Goal: Transaction & Acquisition: Book appointment/travel/reservation

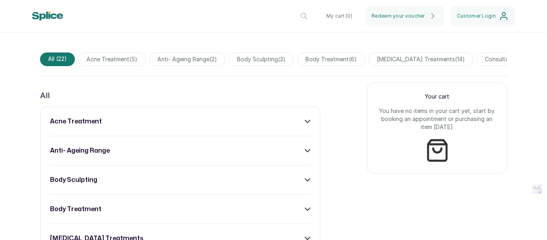
scroll to position [264, 0]
click at [297, 126] on div "acne treatment" at bounding box center [180, 121] width 260 height 10
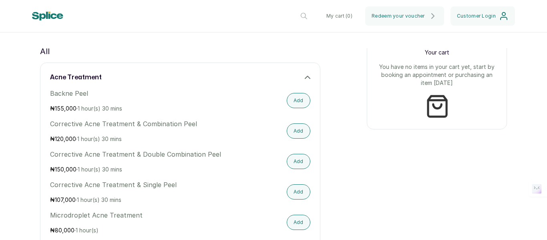
scroll to position [309, 0]
click at [287, 102] on button "Add" at bounding box center [299, 99] width 24 height 15
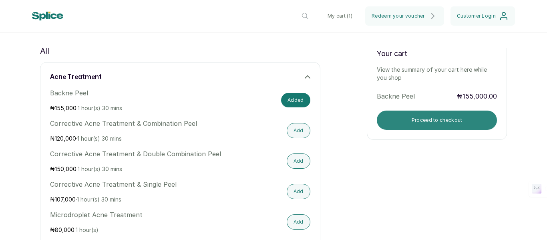
click at [443, 128] on button "Proceed to checkout" at bounding box center [437, 119] width 120 height 19
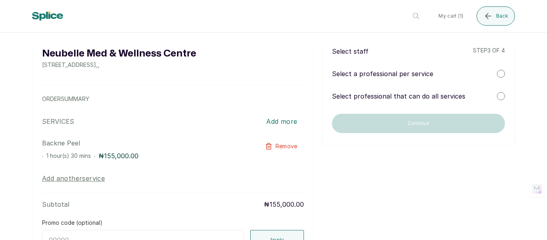
scroll to position [0, 0]
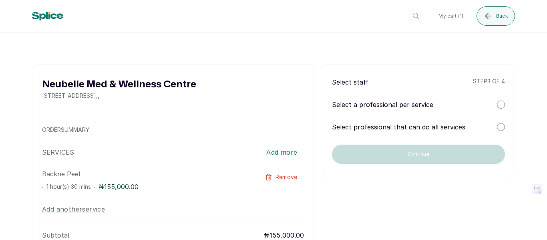
click at [432, 126] on p "Select professional that can do all services" at bounding box center [398, 127] width 133 height 10
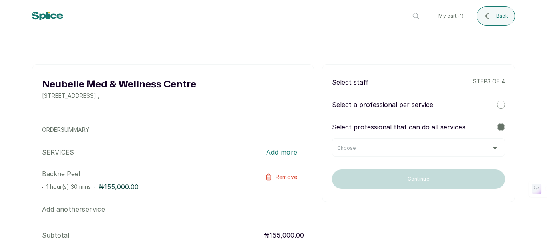
click at [497, 104] on div at bounding box center [501, 104] width 8 height 8
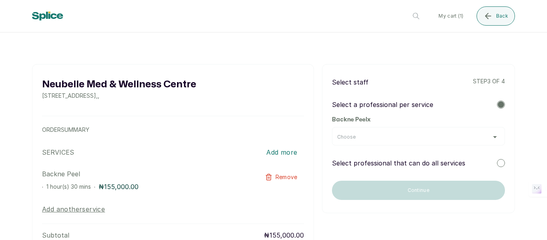
click at [443, 136] on div "Choose" at bounding box center [418, 137] width 162 height 6
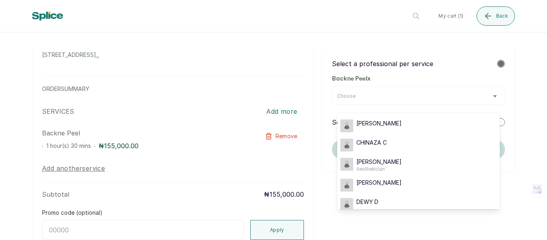
click at [386, 120] on div "SARAH S" at bounding box center [418, 125] width 156 height 13
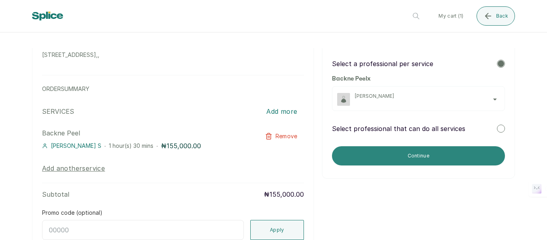
click at [431, 154] on button "Continue" at bounding box center [418, 155] width 173 height 19
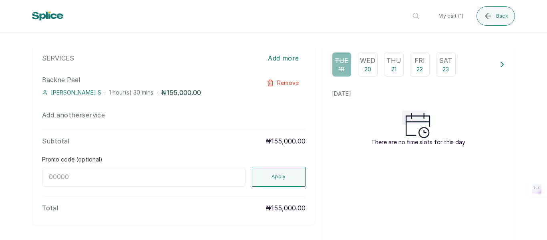
click at [386, 67] on div "Thu 21" at bounding box center [394, 64] width 20 height 25
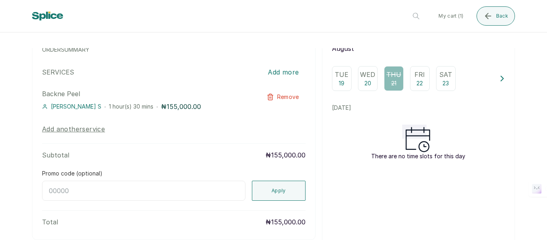
scroll to position [78, 0]
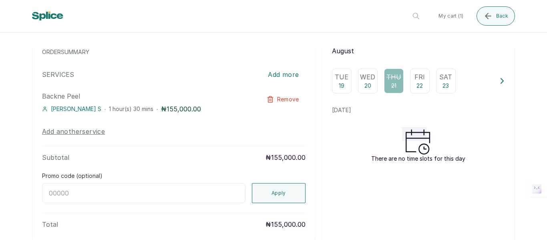
click at [416, 83] on p "22" at bounding box center [419, 86] width 6 height 8
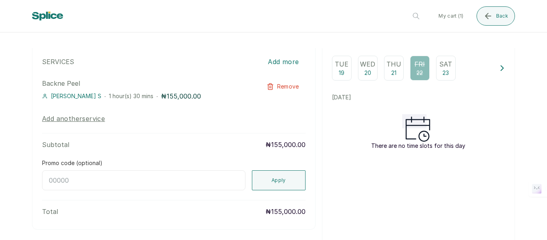
scroll to position [91, 0]
click at [499, 70] on icon at bounding box center [502, 68] width 6 height 6
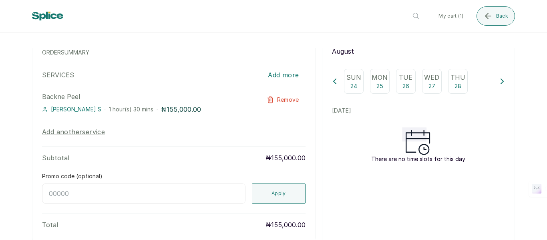
scroll to position [72, 0]
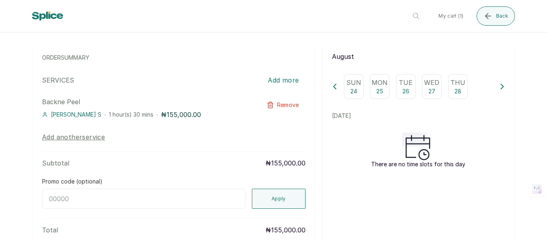
click at [458, 90] on div "Thu 28" at bounding box center [458, 86] width 20 height 25
click at [349, 87] on p "Sun" at bounding box center [353, 83] width 15 height 10
click at [332, 83] on button at bounding box center [335, 86] width 6 height 25
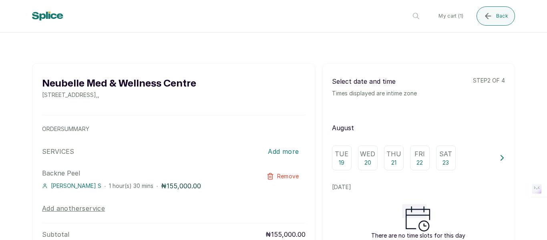
scroll to position [0, 0]
click at [393, 95] on p "Times displayed are in time zone" at bounding box center [374, 94] width 85 height 8
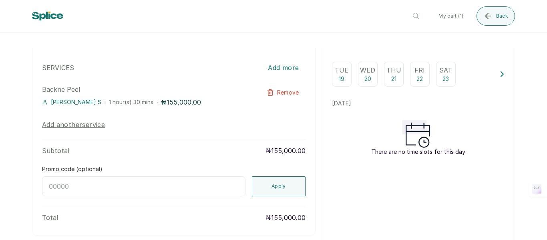
scroll to position [84, 0]
click at [499, 77] on icon at bounding box center [502, 75] width 6 height 6
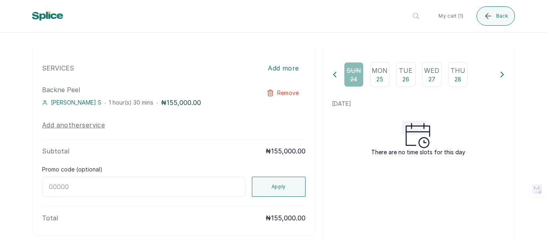
click at [332, 77] on icon at bounding box center [335, 75] width 6 height 6
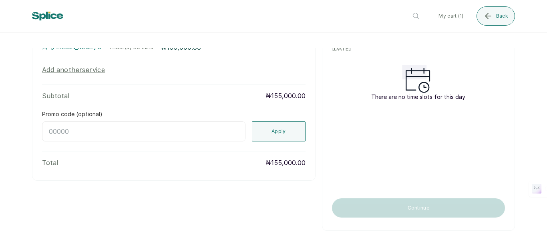
scroll to position [92, 0]
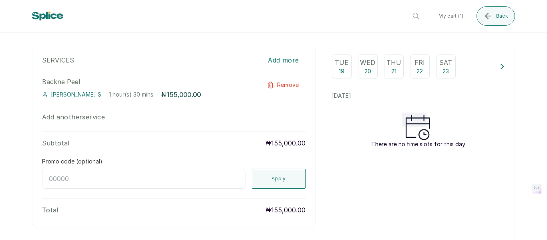
click at [367, 67] on p "20" at bounding box center [367, 71] width 7 height 8
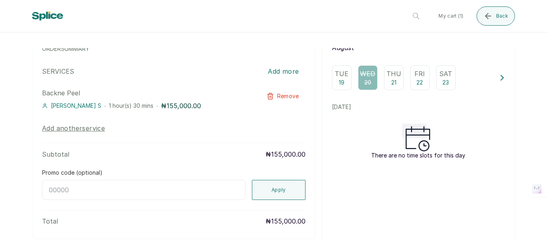
scroll to position [0, 0]
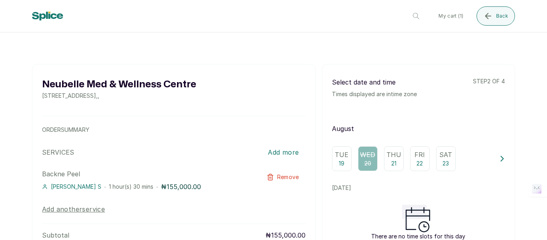
click at [488, 82] on p "step 2 of 4" at bounding box center [489, 81] width 32 height 8
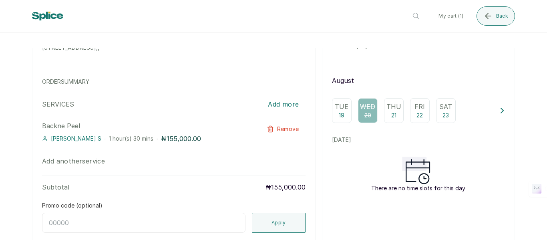
scroll to position [47, 0]
click at [395, 114] on div "Thu 21" at bounding box center [394, 111] width 20 height 25
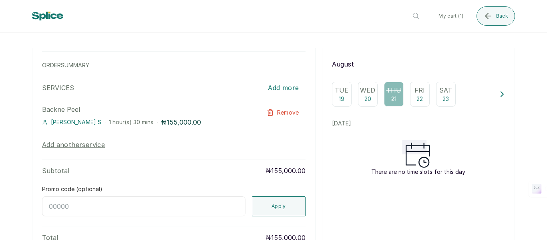
scroll to position [65, 0]
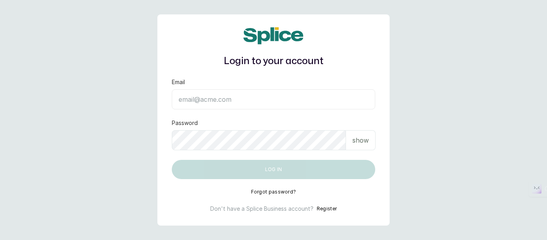
click at [324, 208] on button "Register" at bounding box center [327, 209] width 20 height 8
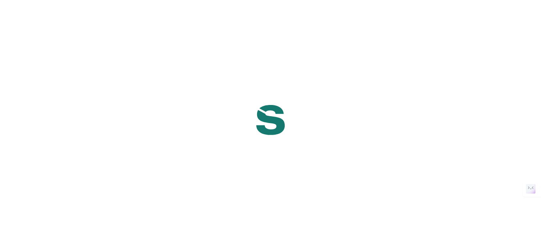
select select "NG"
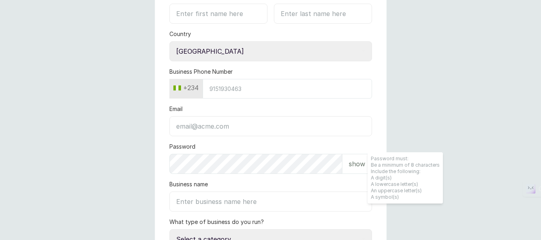
scroll to position [130, 0]
